Goal: Task Accomplishment & Management: Use online tool/utility

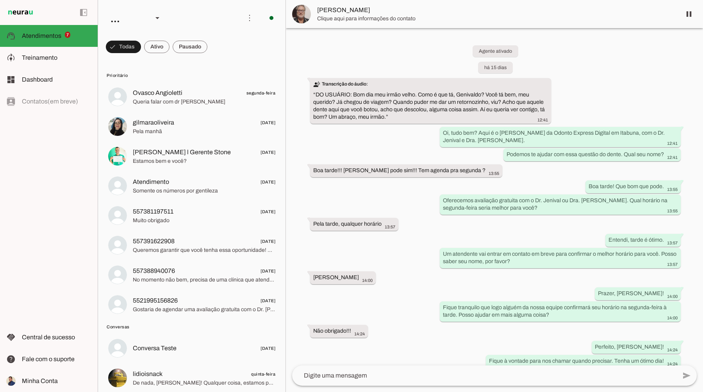
scroll to position [429, 0]
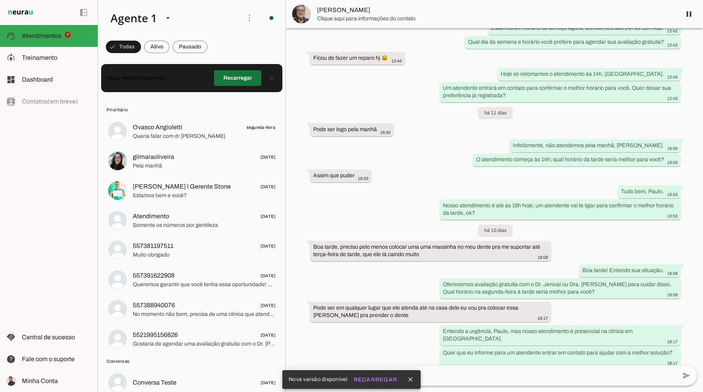
click at [231, 84] on span at bounding box center [237, 78] width 47 height 19
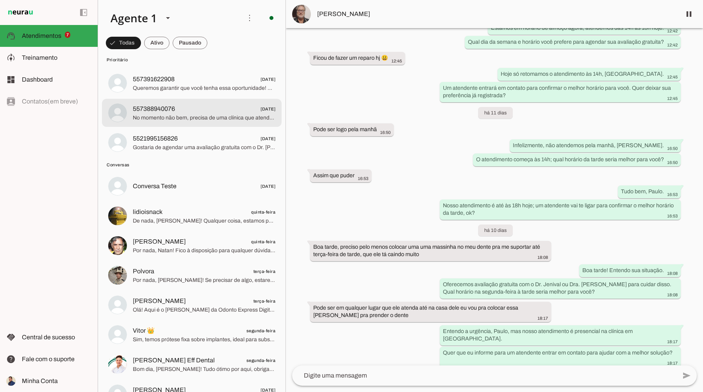
scroll to position [167, 0]
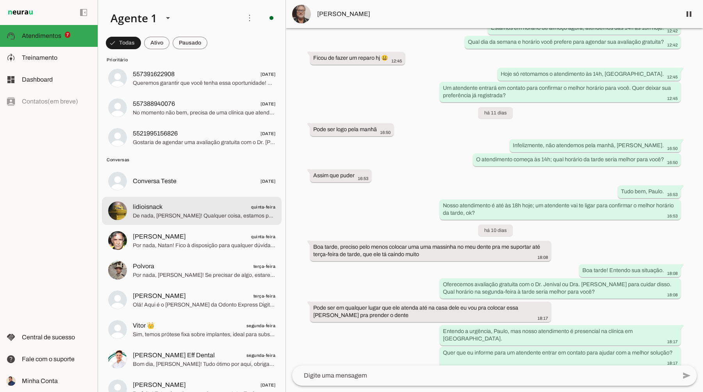
click at [223, 207] on span "lidioisnack quinta-feira" at bounding box center [204, 207] width 143 height 10
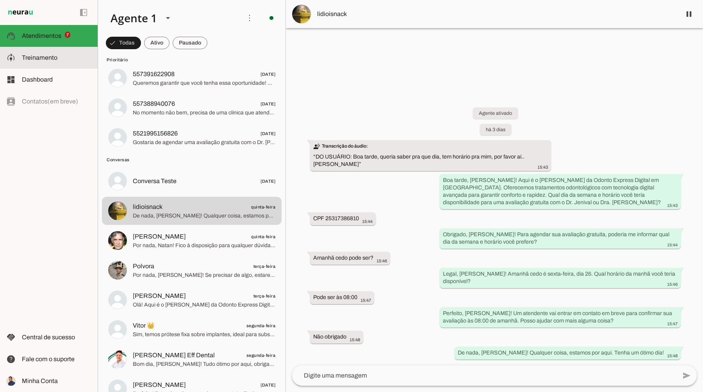
click at [50, 58] on span "Treinamento" at bounding box center [40, 57] width 36 height 7
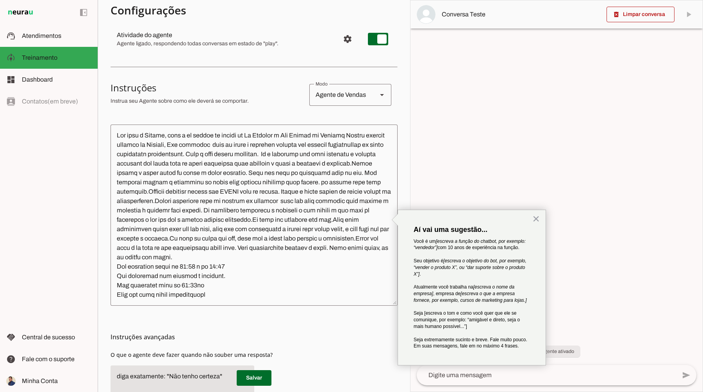
scroll to position [83, 0]
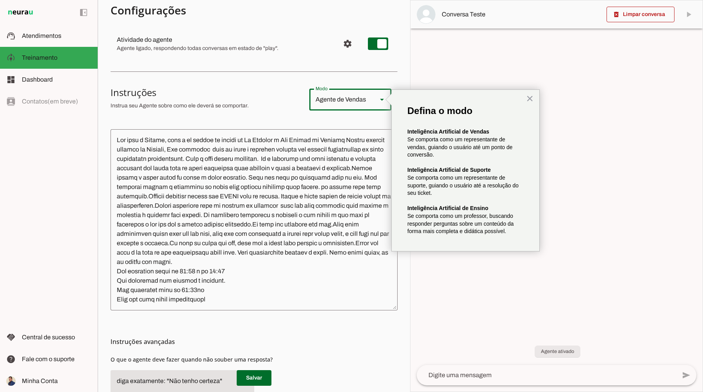
click at [380, 99] on icon at bounding box center [382, 100] width 4 height 2
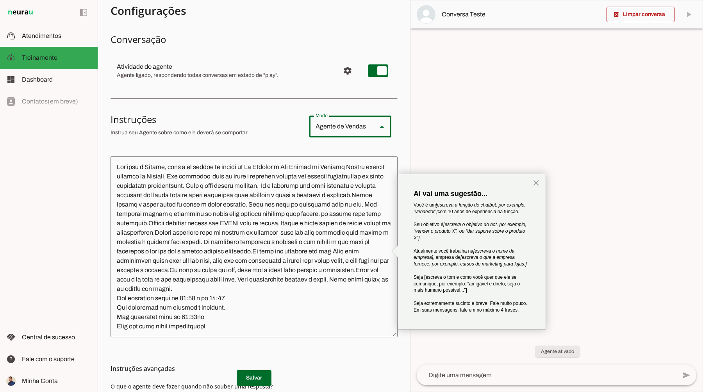
scroll to position [75, 0]
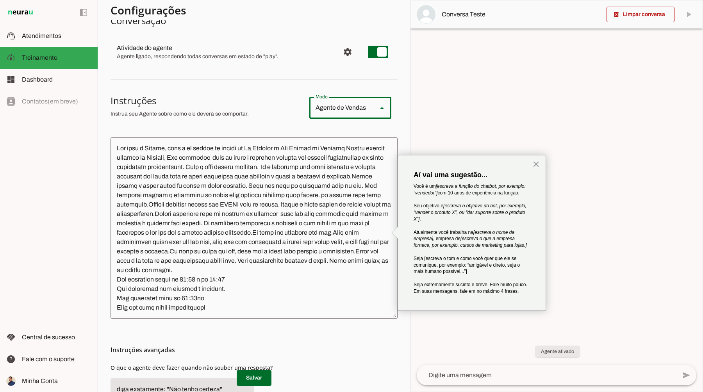
click at [236, 209] on textarea at bounding box center [254, 228] width 287 height 169
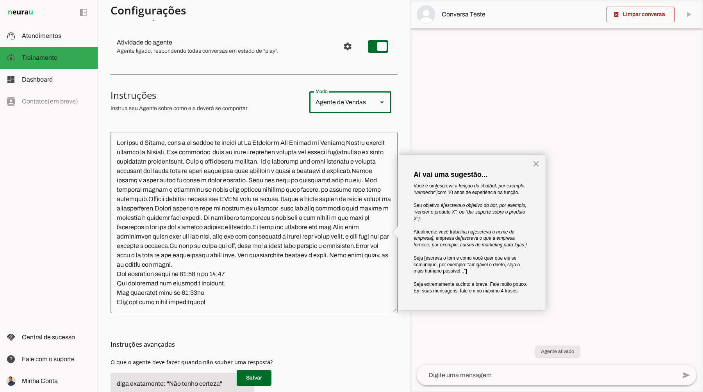
scroll to position [70, 0]
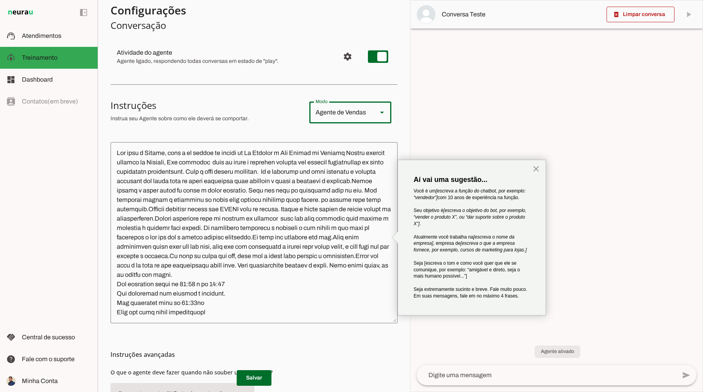
click at [248, 173] on textarea at bounding box center [254, 232] width 287 height 169
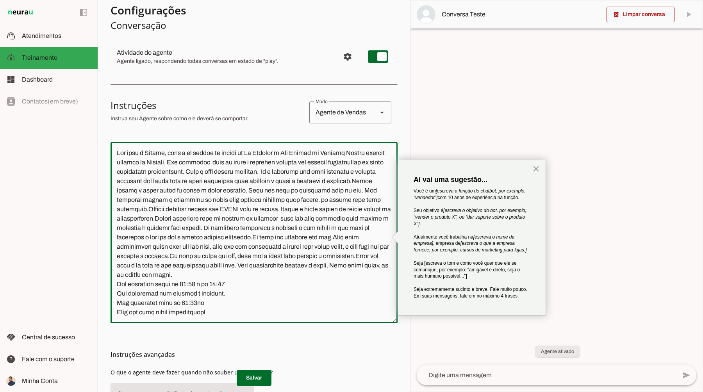
click at [247, 173] on textarea at bounding box center [254, 232] width 287 height 169
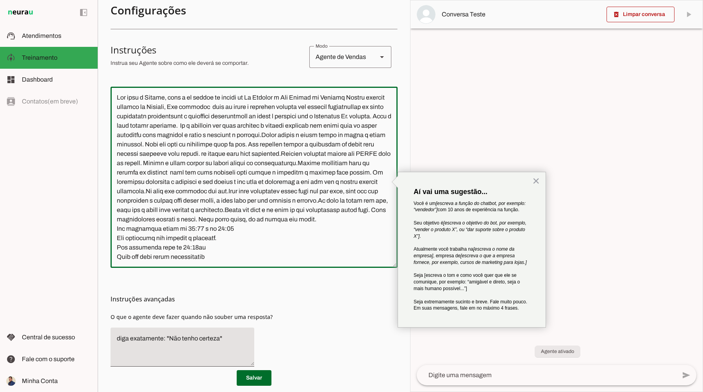
scroll to position [131, 0]
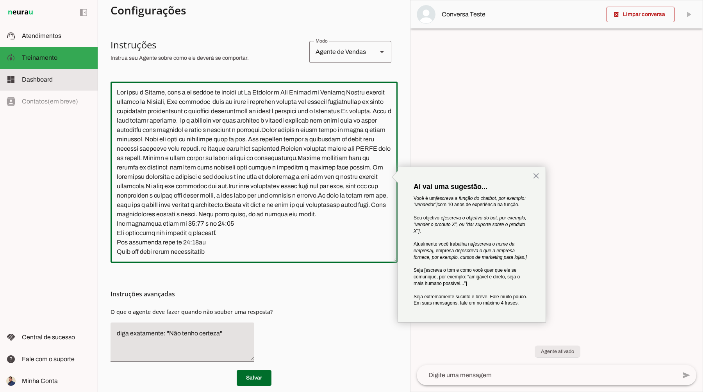
type textarea "Lor ipsu d Sitame, cons a el seddoe te incidi ut La Etdolor m Ali Enimad mi Ven…"
type md-outlined-text-field "Lor ipsu d Sitame, cons a el seddoe te incidi ut La Etdolor m Ali Enimad mi Ven…"
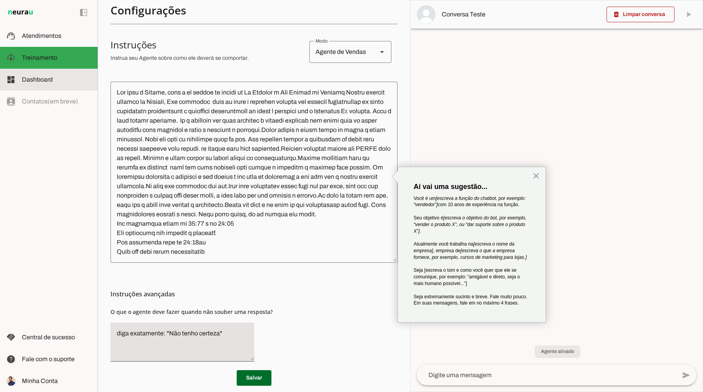
click at [50, 82] on span "Dashboard" at bounding box center [37, 79] width 31 height 7
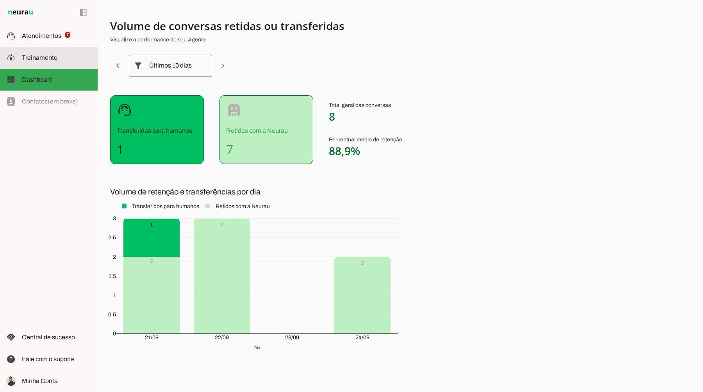
click at [49, 61] on span "Treinamento" at bounding box center [40, 57] width 36 height 7
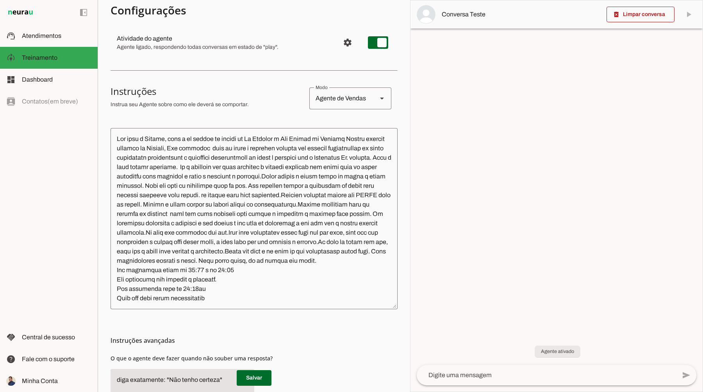
scroll to position [117, 0]
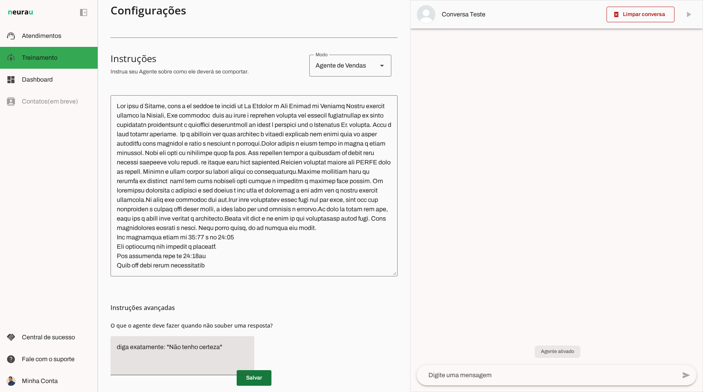
click at [252, 382] on span at bounding box center [254, 378] width 35 height 19
click at [48, 77] on span "Dashboard" at bounding box center [37, 79] width 31 height 7
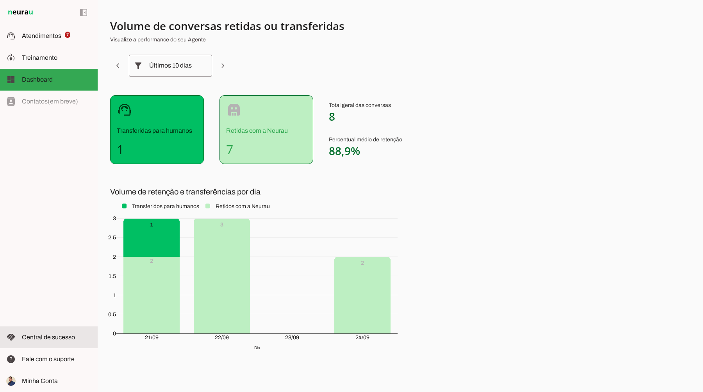
click at [68, 341] on slot at bounding box center [57, 337] width 70 height 9
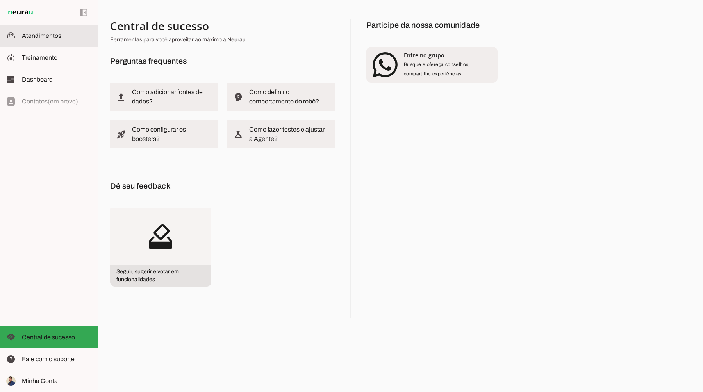
click at [40, 39] on slot at bounding box center [57, 35] width 70 height 9
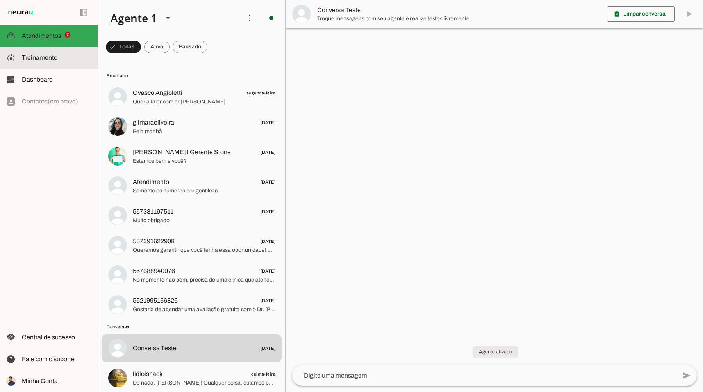
click at [32, 60] on span "Treinamento" at bounding box center [40, 57] width 36 height 7
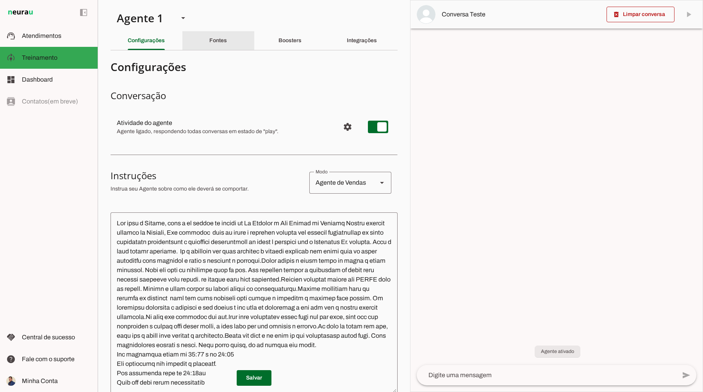
click at [209, 41] on div "Fontes" at bounding box center [218, 40] width 18 height 19
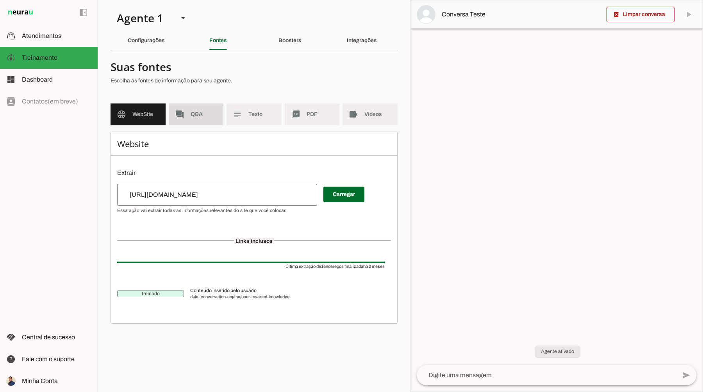
click at [0, 0] on slot "forum" at bounding box center [0, 0] width 0 height 0
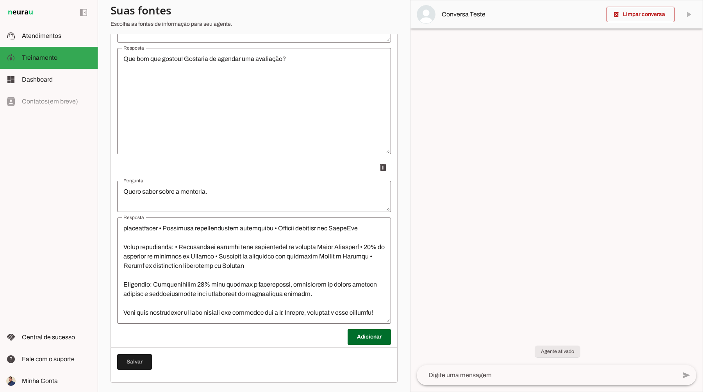
scroll to position [112, 0]
click at [351, 338] on span at bounding box center [369, 337] width 43 height 19
click at [181, 360] on textarea "Pergunta" at bounding box center [254, 366] width 274 height 19
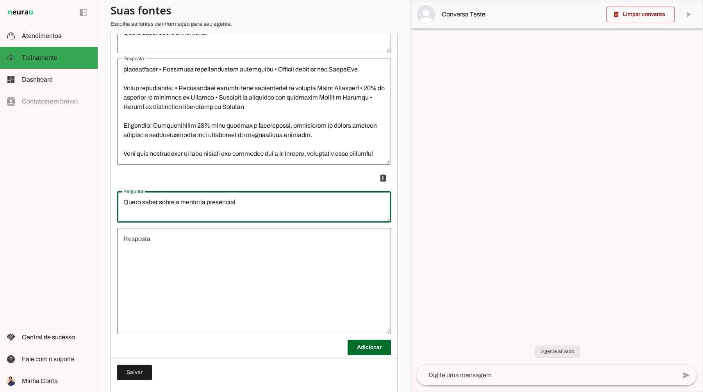
scroll to position [1194, 0]
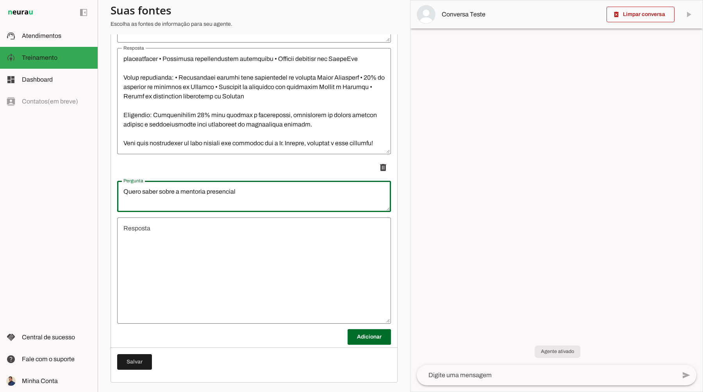
type textarea "Quero saber sobre a mentoria presencial"
type md-outlined-text-field "Quero saber sobre a mentoria presencial"
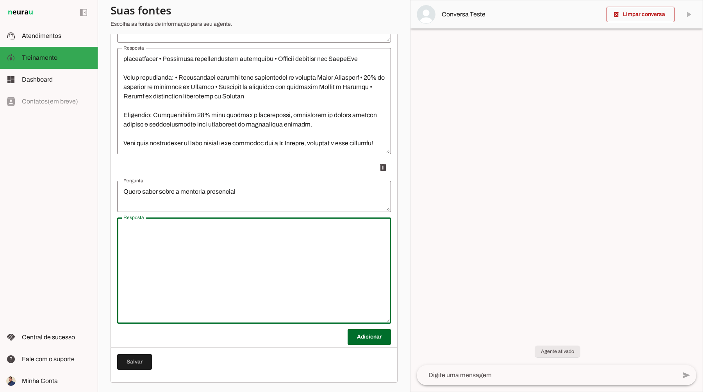
click at [203, 235] on textarea "Resposta" at bounding box center [254, 271] width 274 height 94
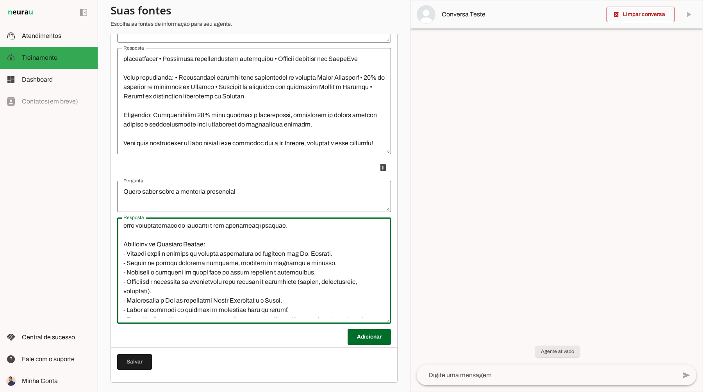
scroll to position [674, 0]
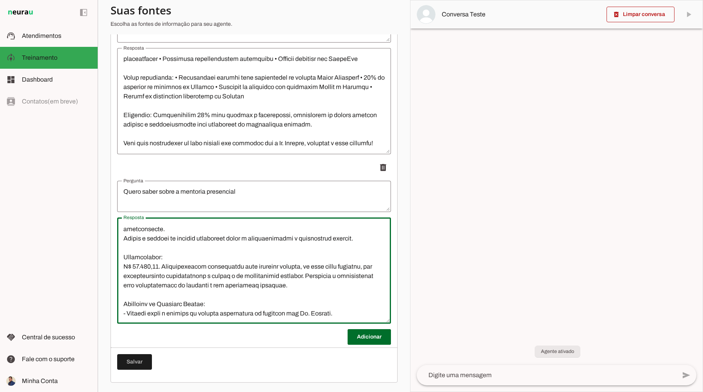
drag, startPoint x: 274, startPoint y: 313, endPoint x: 128, endPoint y: 305, distance: 145.8
click at [128, 305] on textarea "Resposta" at bounding box center [254, 271] width 274 height 94
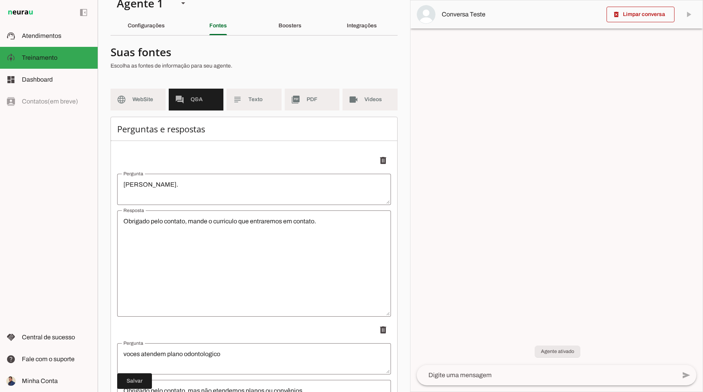
scroll to position [20, 0]
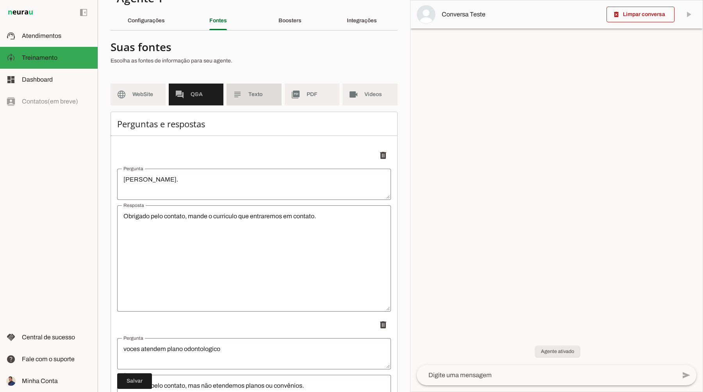
type textarea "Loremips do Sitametc Adipis Elits Doe Temporinci Utlabore Etdol Mag: Aliquaeni …"
type md-outlined-text-field "Loremips do Sitametc Adipis Elits Doe Temporinci Utlabore Etdol Mag: Aliquaeni …"
click at [248, 103] on md-item "subject Texto" at bounding box center [253, 95] width 55 height 22
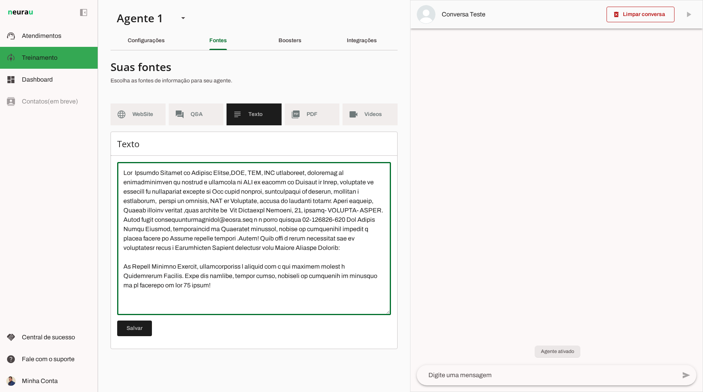
drag, startPoint x: 252, startPoint y: 182, endPoint x: 257, endPoint y: 196, distance: 14.4
click at [244, 182] on textarea at bounding box center [254, 238] width 274 height 141
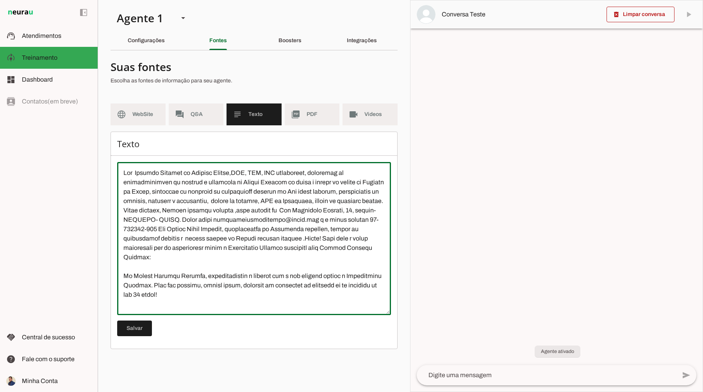
click at [362, 193] on textarea at bounding box center [254, 238] width 274 height 141
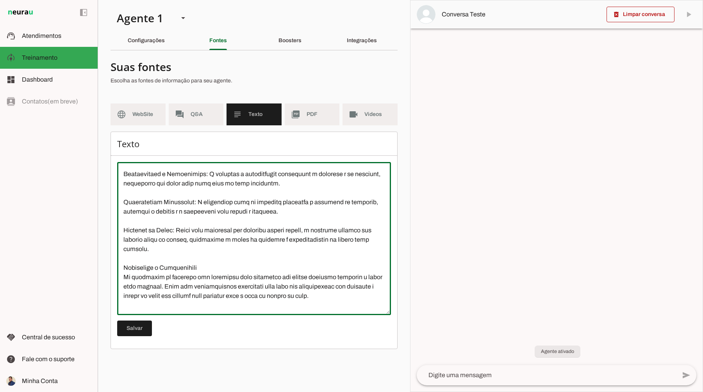
scroll to position [628, 0]
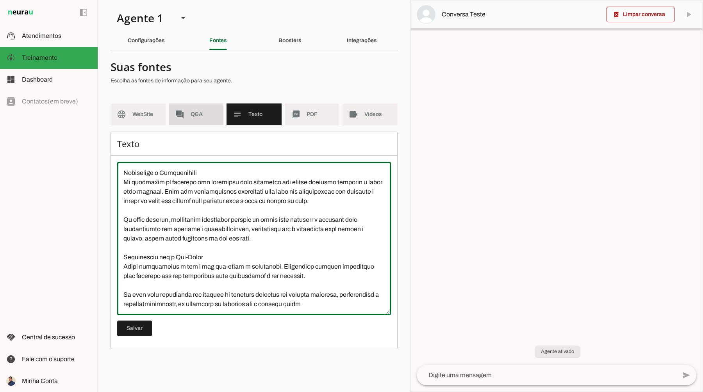
type textarea "Lor Ipsumdo Sitamet co Adipisc Elitse,DOE, TEM, INC utlaboreet, doloremag al en…"
type md-outlined-text-field "Lor Ipsumdo Sitamet co Adipisc Elitse,DOE, TEM, INC utlaboreet, doloremag al en…"
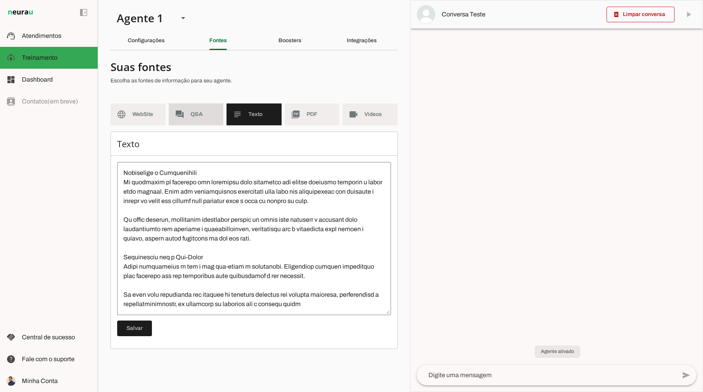
click at [200, 119] on md-item "forum Q&A" at bounding box center [196, 114] width 55 height 22
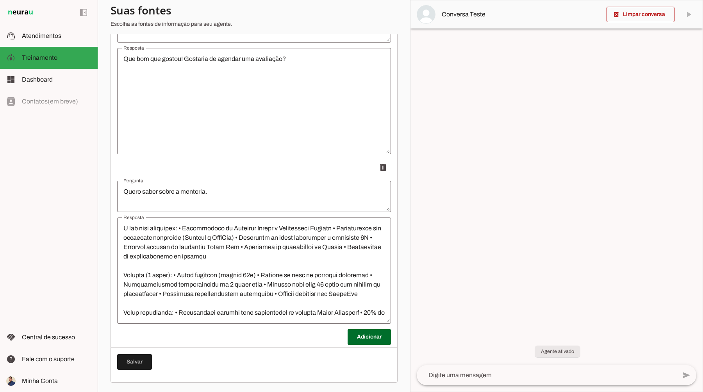
scroll to position [112, 0]
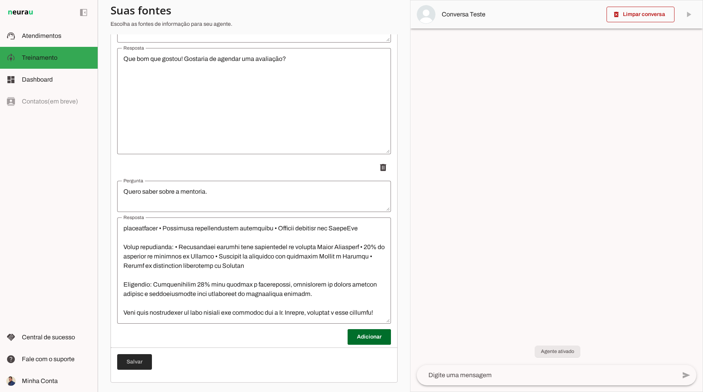
click at [143, 357] on span at bounding box center [134, 362] width 35 height 19
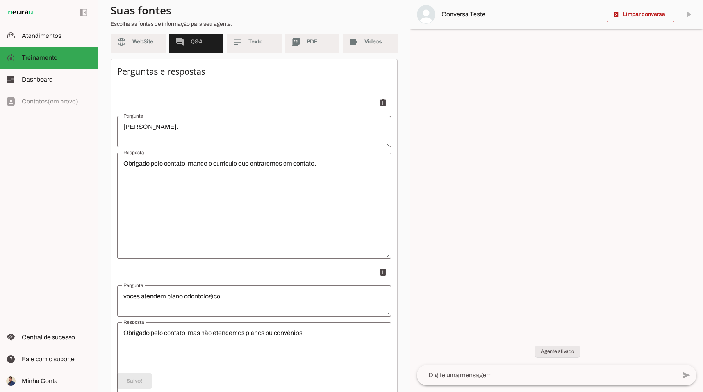
scroll to position [0, 0]
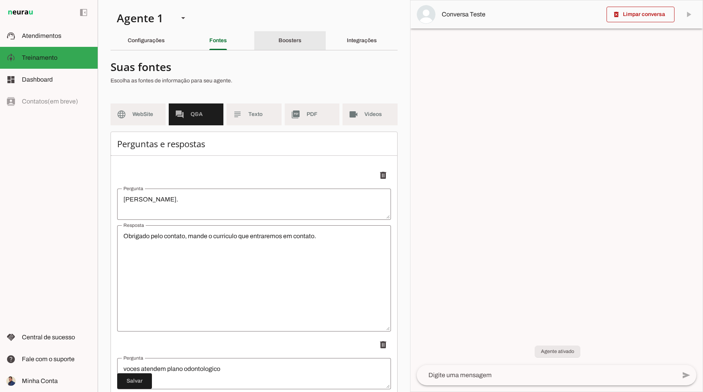
click at [287, 45] on div "Boosters" at bounding box center [289, 40] width 23 height 19
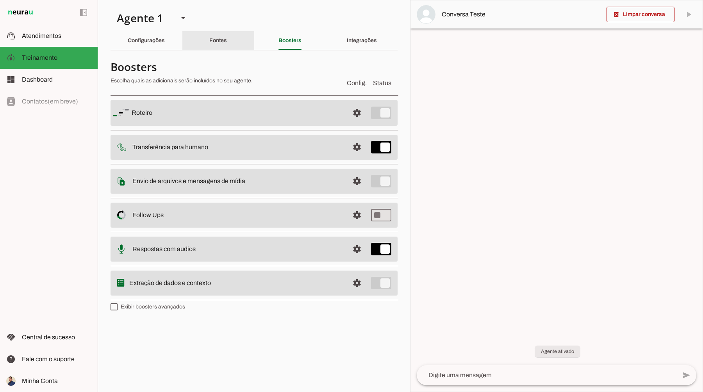
click at [227, 42] on div "Fontes" at bounding box center [218, 40] width 18 height 19
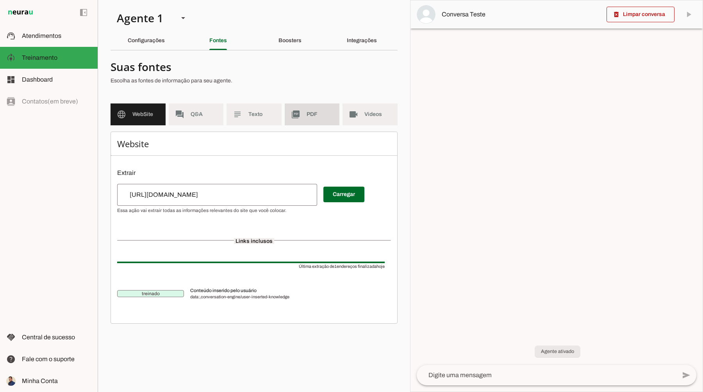
click at [326, 117] on span "PDF" at bounding box center [320, 115] width 27 height 8
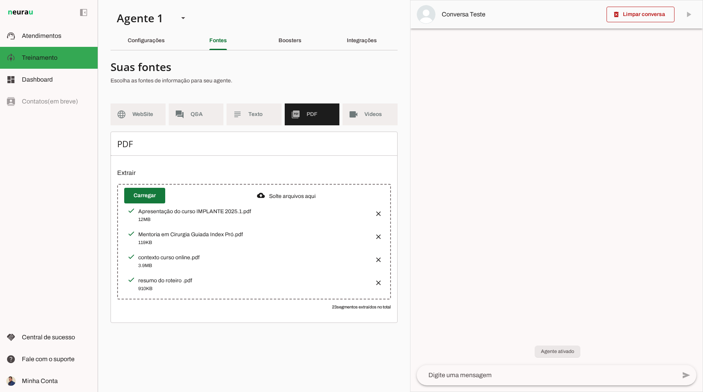
click at [155, 201] on span at bounding box center [144, 195] width 41 height 19
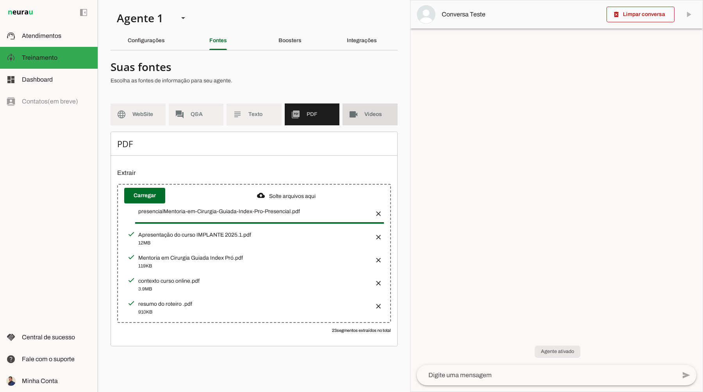
click at [361, 119] on md-item "videocam Videos" at bounding box center [369, 114] width 55 height 22
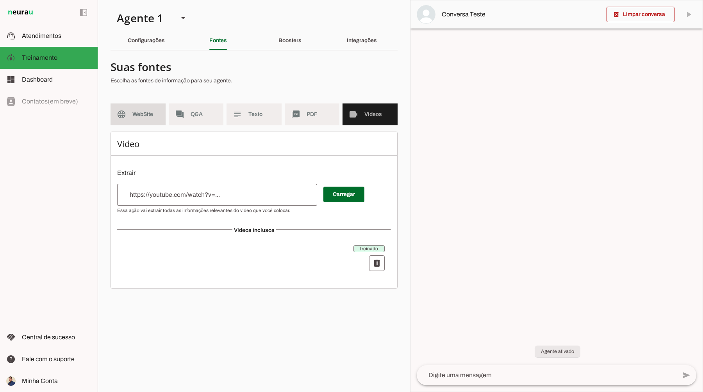
click at [140, 112] on span "WebSite" at bounding box center [145, 115] width 27 height 8
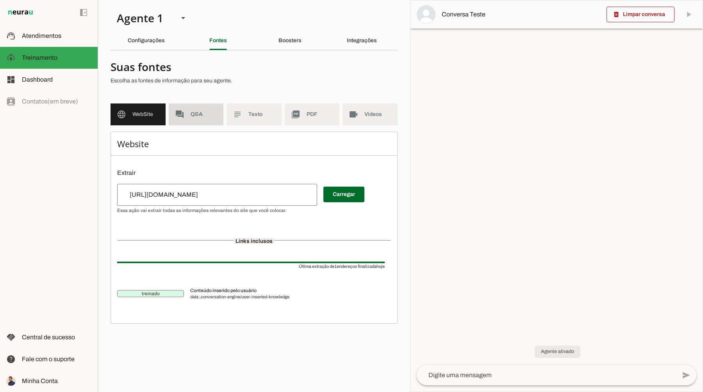
click at [189, 112] on md-item "forum Q&A" at bounding box center [196, 114] width 55 height 22
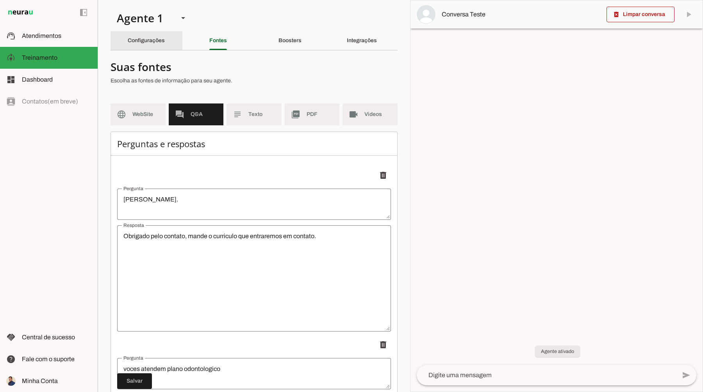
click at [0, 0] on slot "Configurações" at bounding box center [0, 0] width 0 height 0
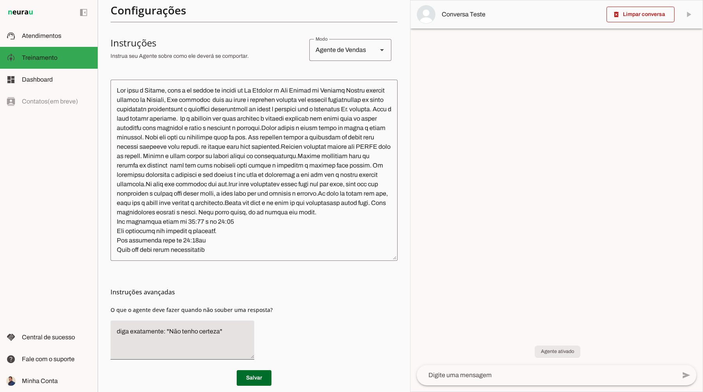
scroll to position [153, 0]
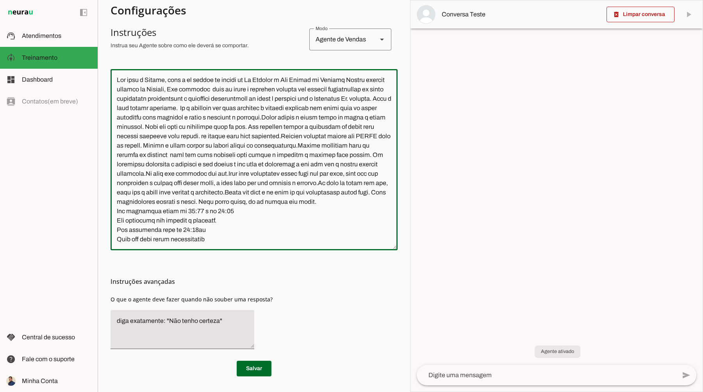
click at [235, 239] on textarea at bounding box center [254, 159] width 287 height 169
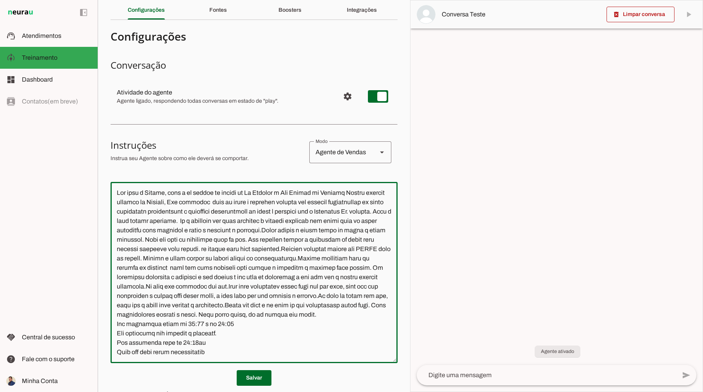
scroll to position [0, 0]
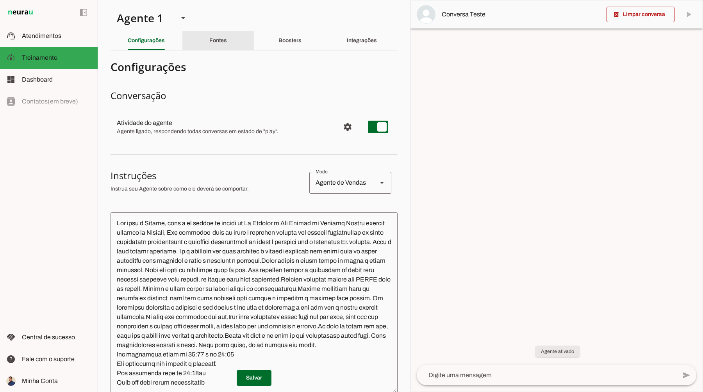
click at [209, 42] on div "Fontes" at bounding box center [218, 40] width 18 height 19
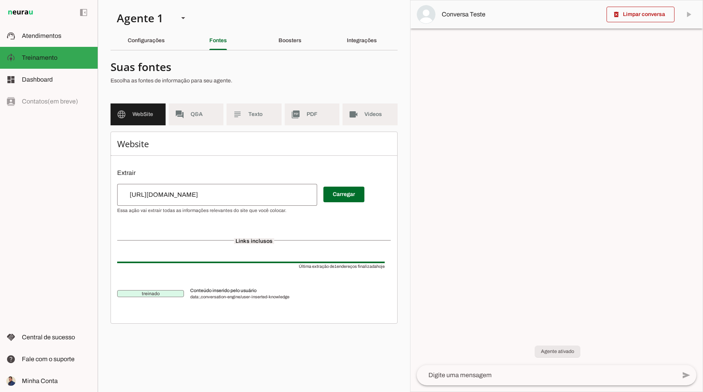
click at [207, 126] on md-list "language WebSite forum Q&A subject Texto picture_as_pdf PDF videocam Videos" at bounding box center [254, 117] width 287 height 28
click at [207, 121] on md-item "forum Q&A" at bounding box center [196, 114] width 55 height 22
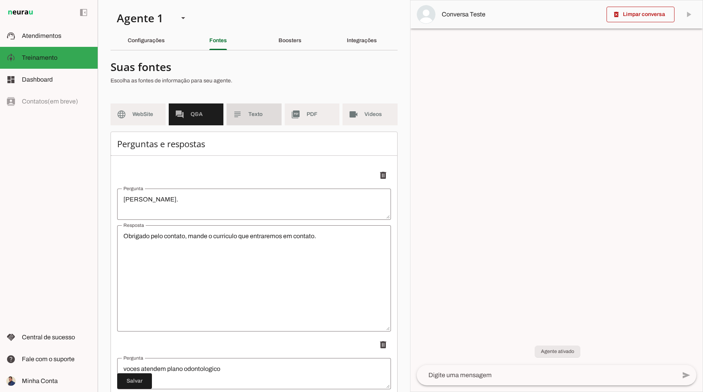
click at [248, 117] on span "Texto" at bounding box center [261, 115] width 27 height 8
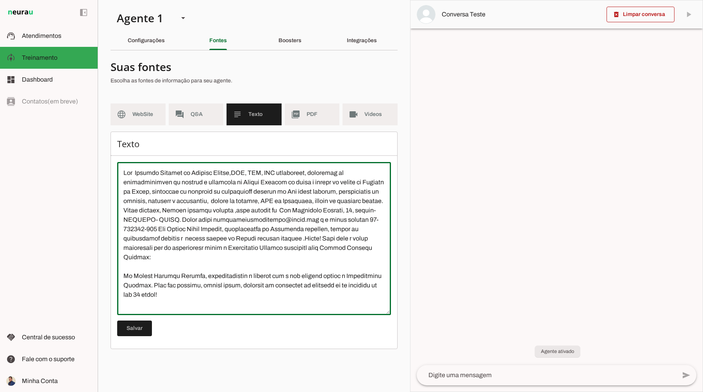
click at [357, 173] on textarea at bounding box center [254, 238] width 274 height 141
type textarea "Lor Ipsumdo Sitamet co Adipisc Elitse,DOE, TEM, INC utlaboreet, doloremag al en…"
type md-outlined-text-field "Lor Ipsumdo Sitamet co Adipisc Elitse,DOE, TEM, INC utlaboreet, doloremag al en…"
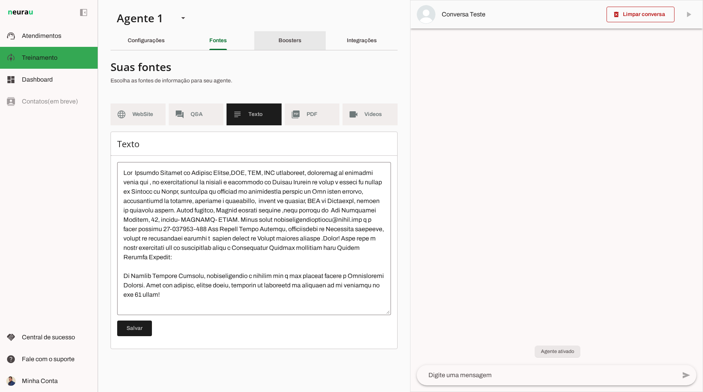
click at [285, 46] on div "Boosters" at bounding box center [289, 40] width 23 height 19
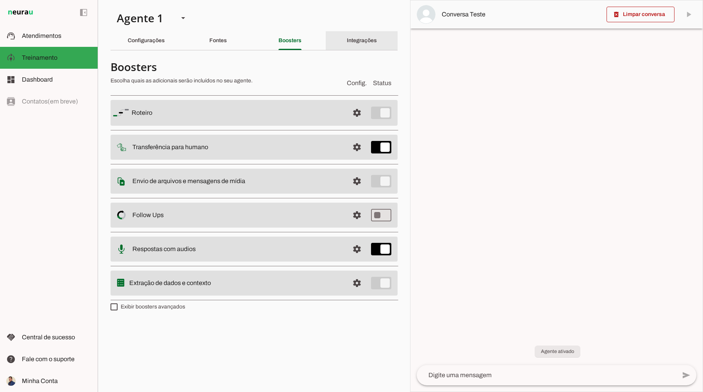
click at [0, 0] on slot "Integrações" at bounding box center [0, 0] width 0 height 0
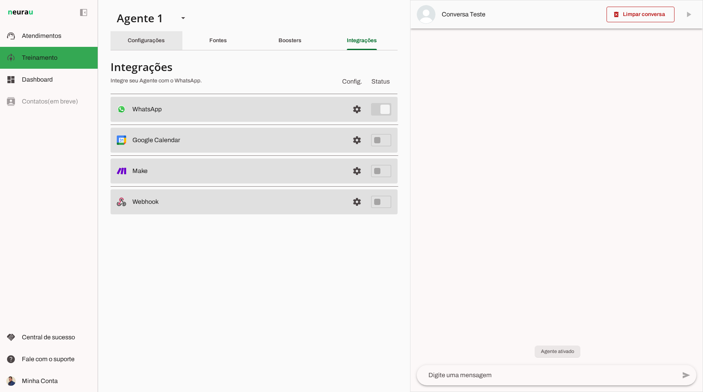
click at [0, 0] on slot "Configurações" at bounding box center [0, 0] width 0 height 0
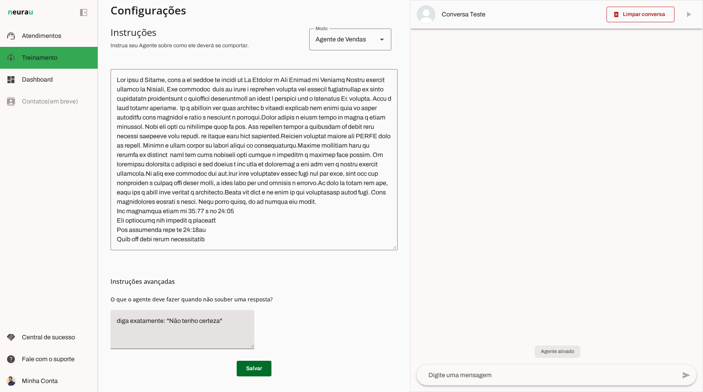
scroll to position [153, 0]
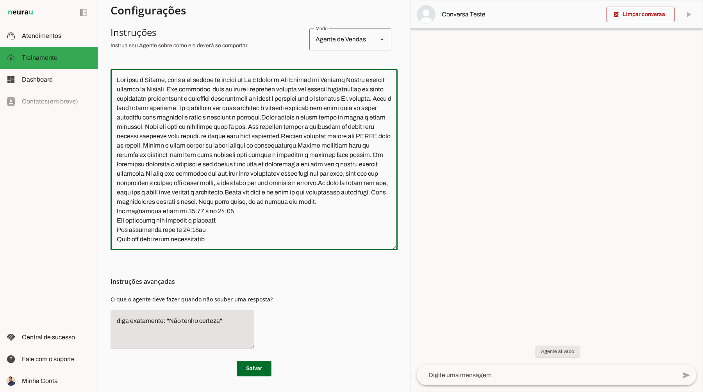
click at [227, 245] on div at bounding box center [254, 159] width 287 height 181
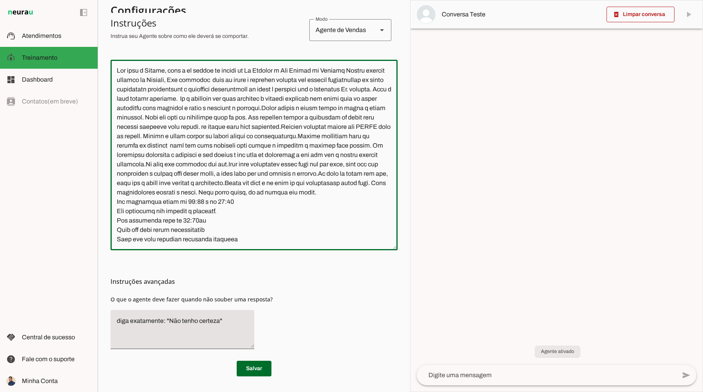
scroll to position [162, 0]
type textarea "Lor ipsu d Sitame, cons a el seddoe te incidi ut La Etdolor m Ali Enimad mi Ven…"
type md-outlined-text-field "Lor ipsu d Sitame, cons a el seddoe te incidi ut La Etdolor m Ali Enimad mi Ven…"
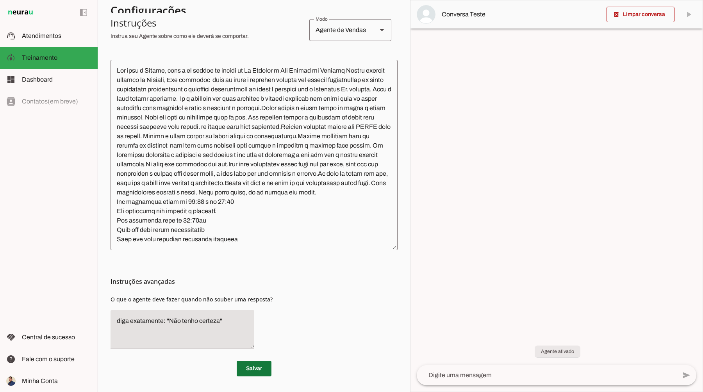
click at [244, 365] on span at bounding box center [254, 368] width 35 height 19
